Goal: Information Seeking & Learning: Learn about a topic

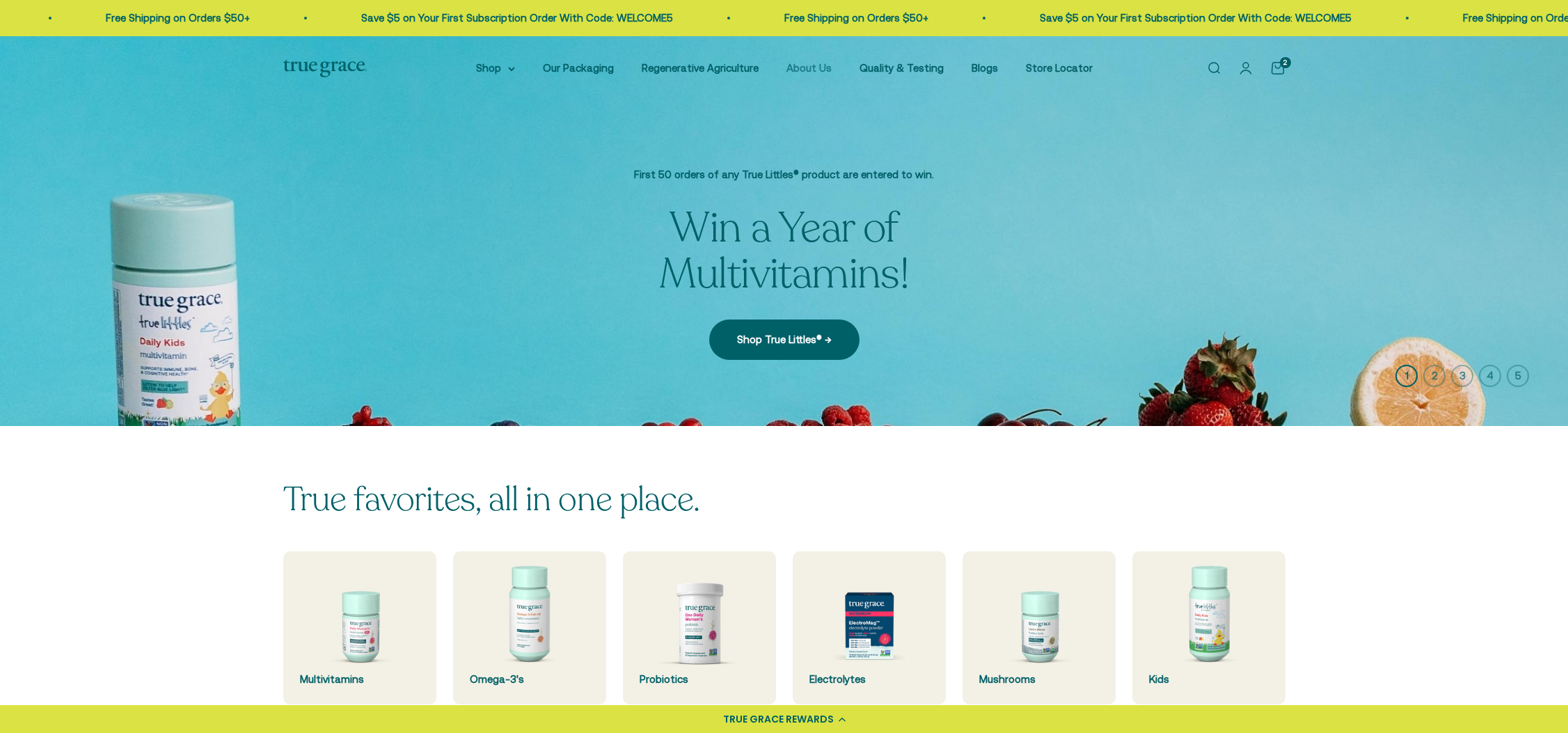
click at [820, 66] on link "About Us" at bounding box center [809, 67] width 45 height 12
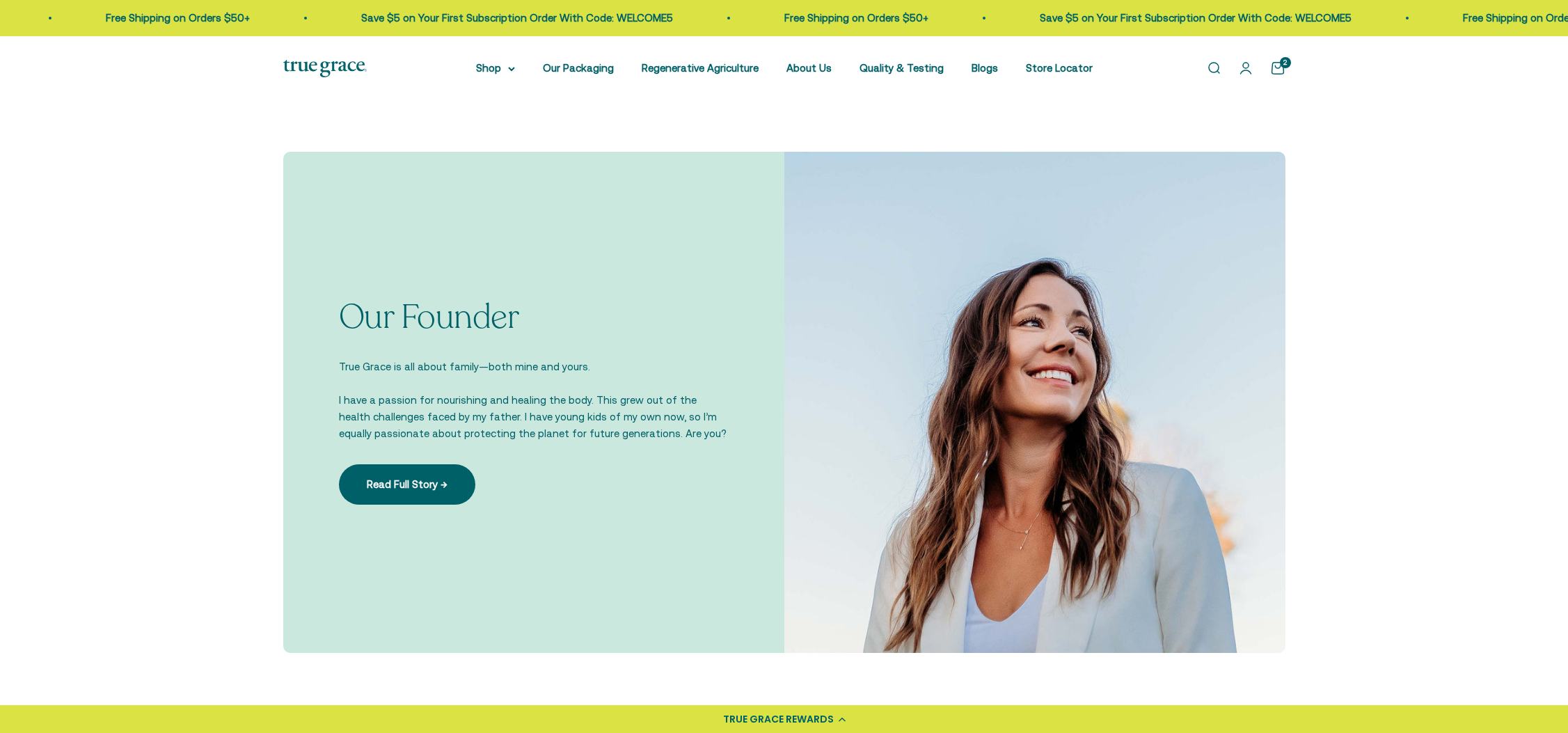
scroll to position [844, 0]
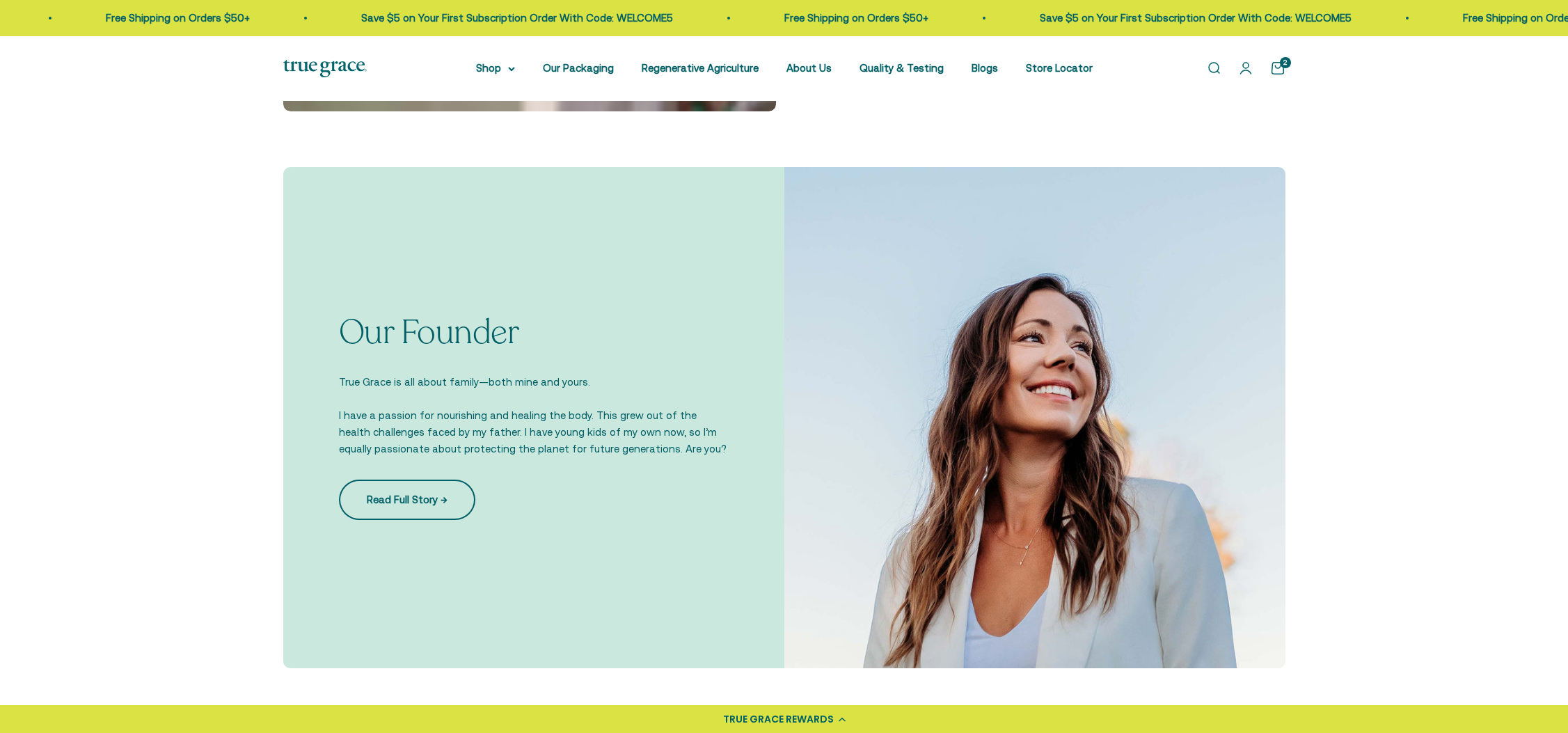
click at [407, 504] on link "Read Full Story →" at bounding box center [407, 500] width 137 height 40
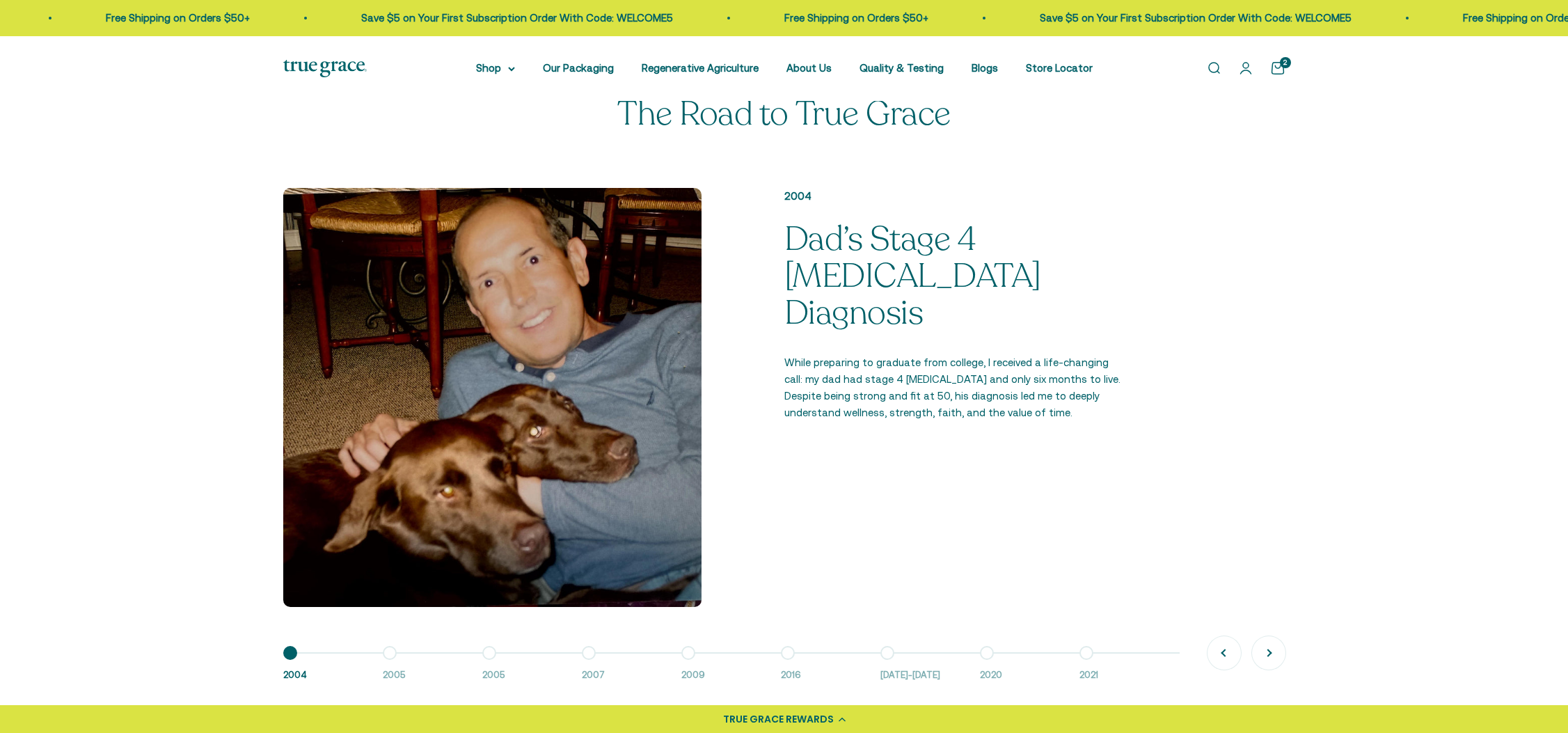
scroll to position [921, 0]
